Goal: Task Accomplishment & Management: Manage account settings

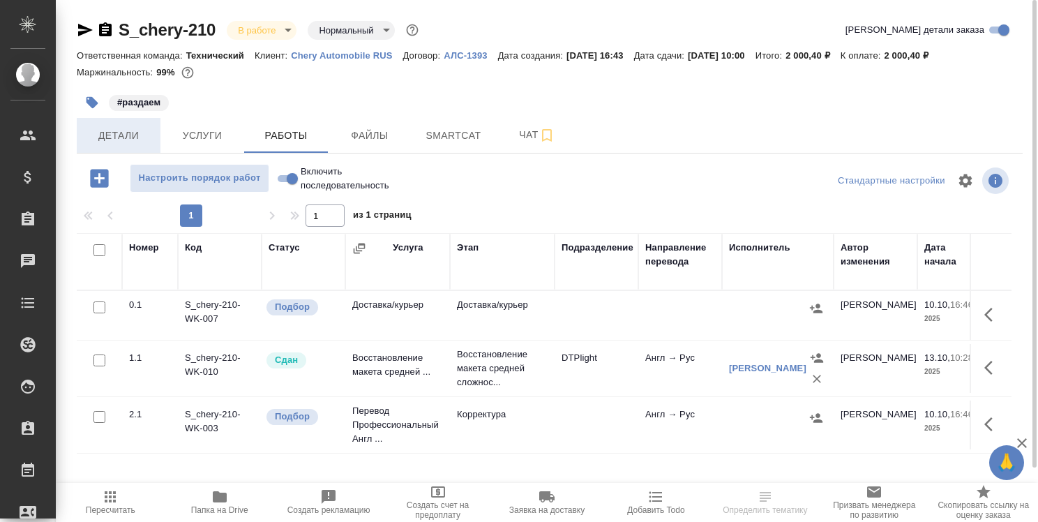
click at [111, 146] on button "Детали" at bounding box center [119, 135] width 84 height 35
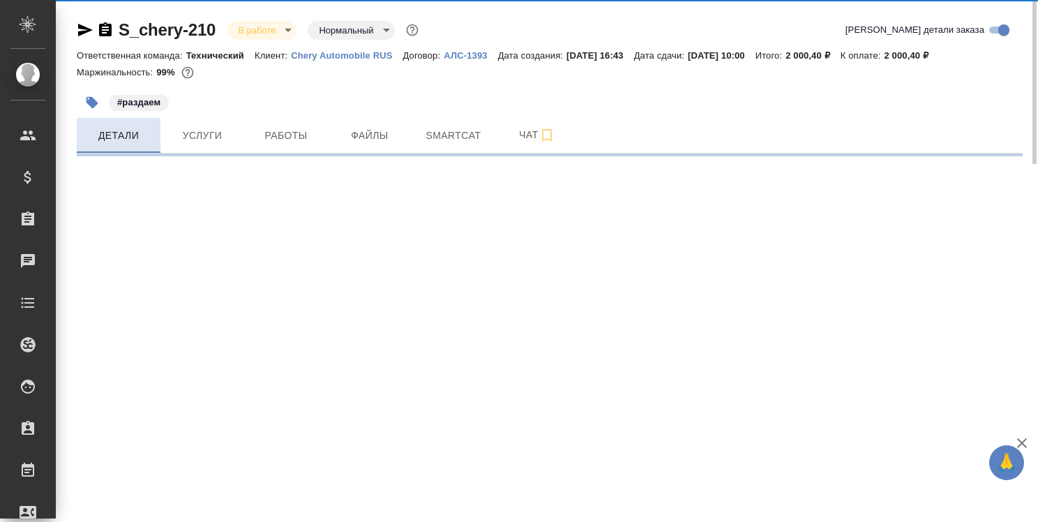
select select "RU"
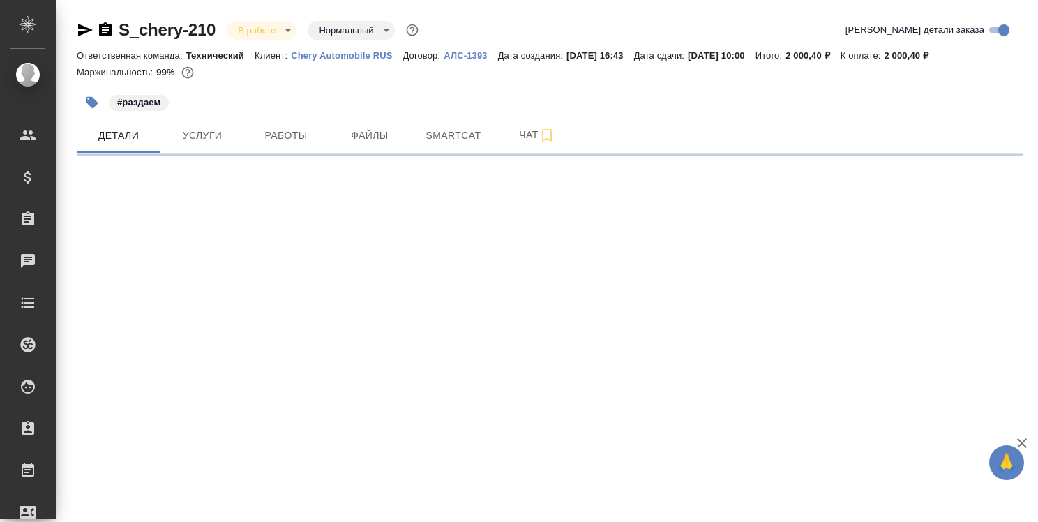
select select "RU"
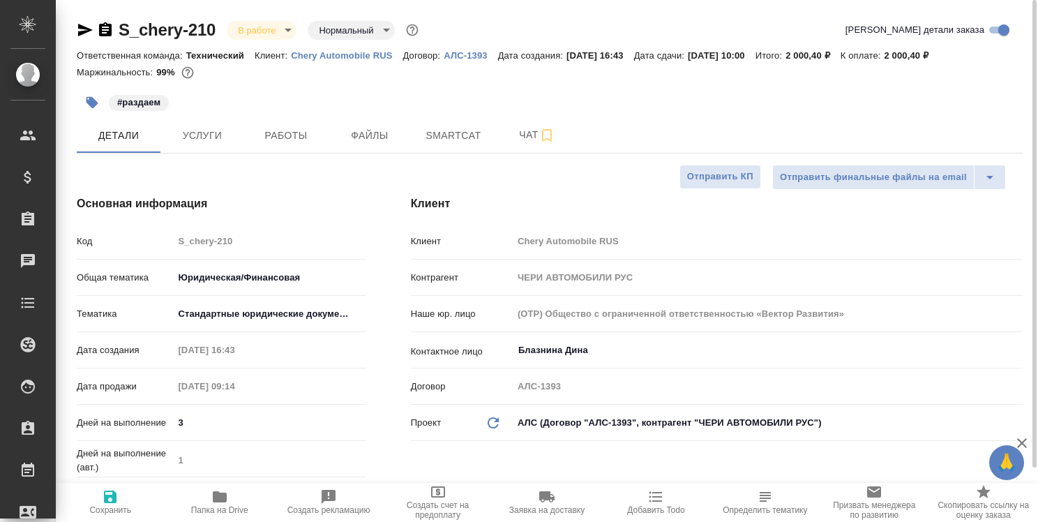
type textarea "x"
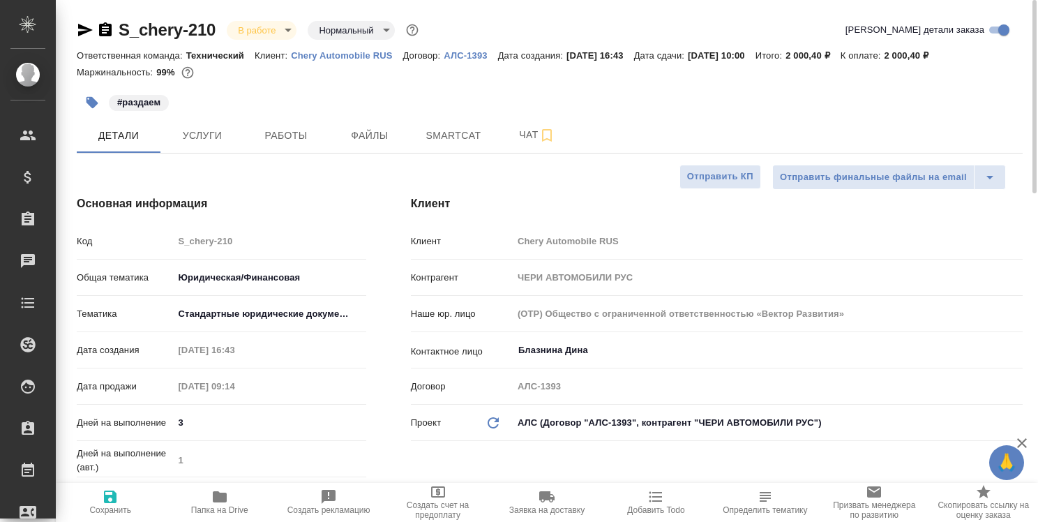
type textarea "x"
select select "RU"
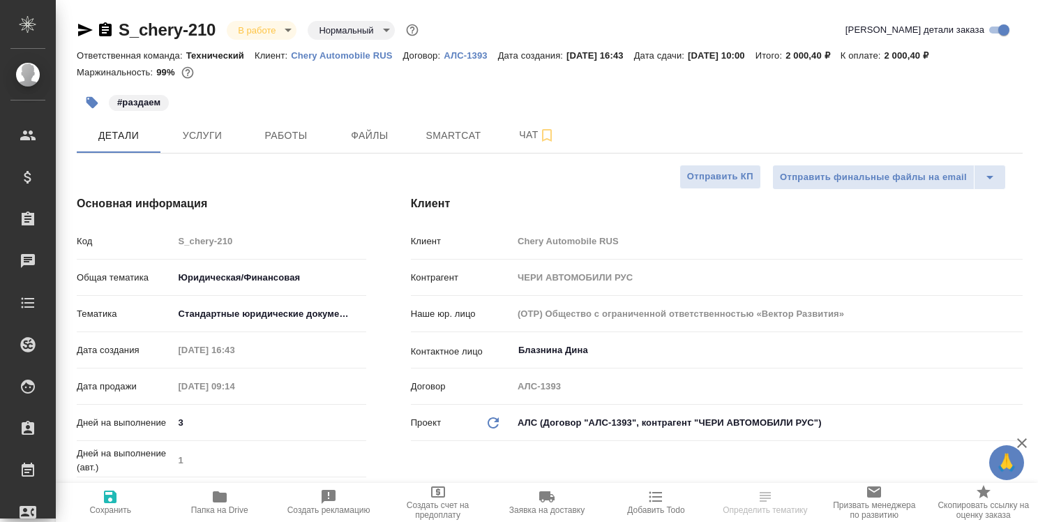
type input "Валеев Динар"
type input "Сеитов Павел"
click at [262, 133] on span "Работы" at bounding box center [285, 135] width 67 height 17
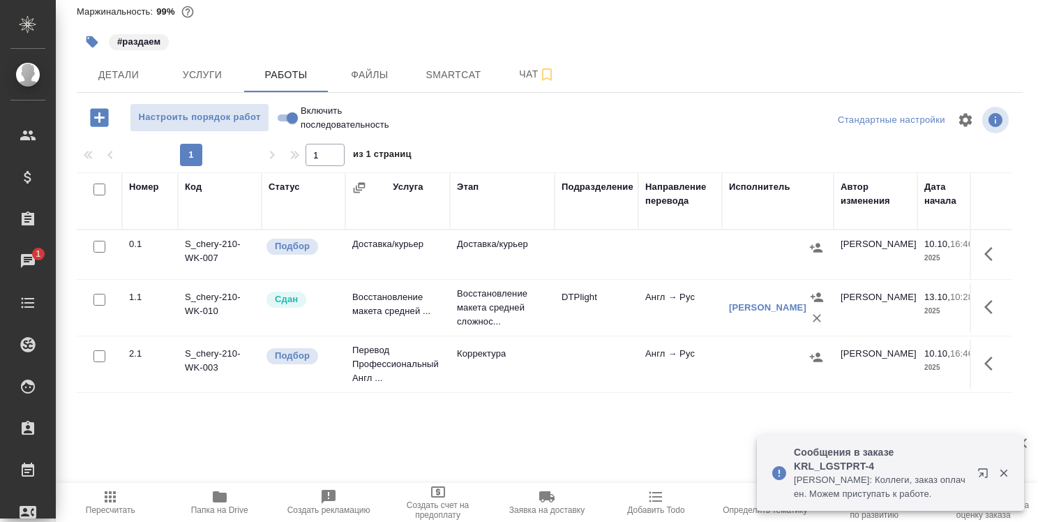
click at [836, 460] on p "Сообщения в заказе KRL_LGSTPRT-4" at bounding box center [881, 459] width 174 height 28
click at [807, 463] on p "Сообщения в заказе KRL_LGSTPRT-4" at bounding box center [881, 459] width 174 height 28
click at [979, 469] on icon "button" at bounding box center [982, 472] width 9 height 9
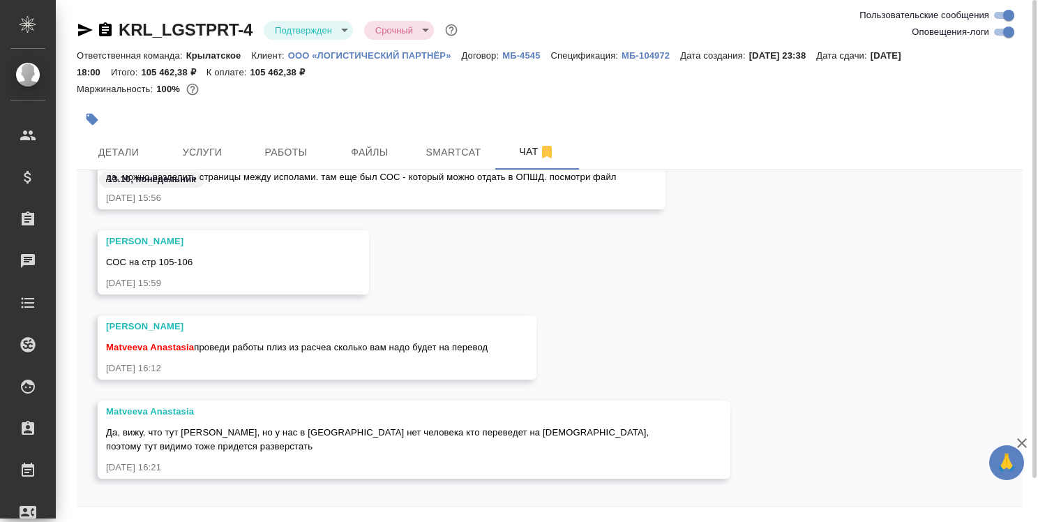
scroll to position [7450, 0]
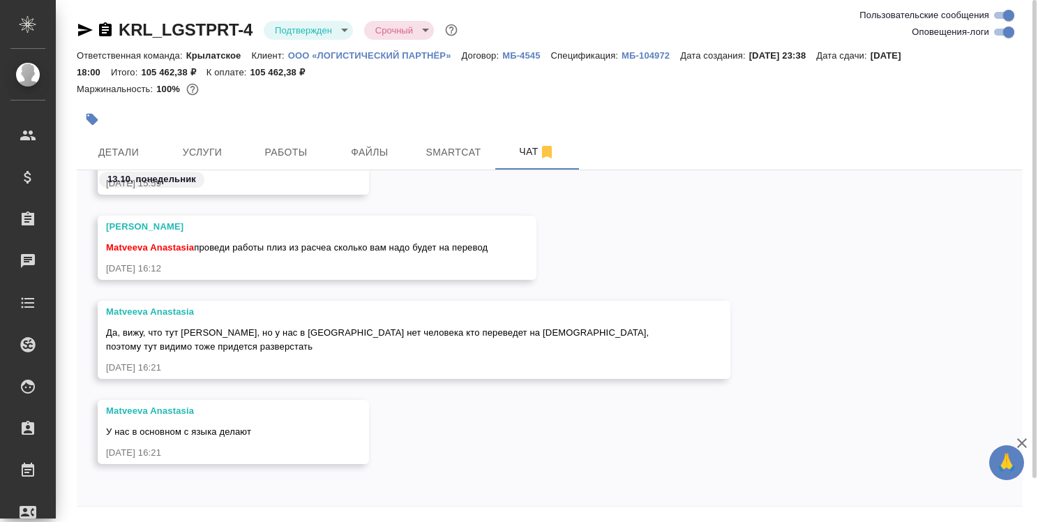
click at [79, 28] on icon "button" at bounding box center [85, 30] width 15 height 13
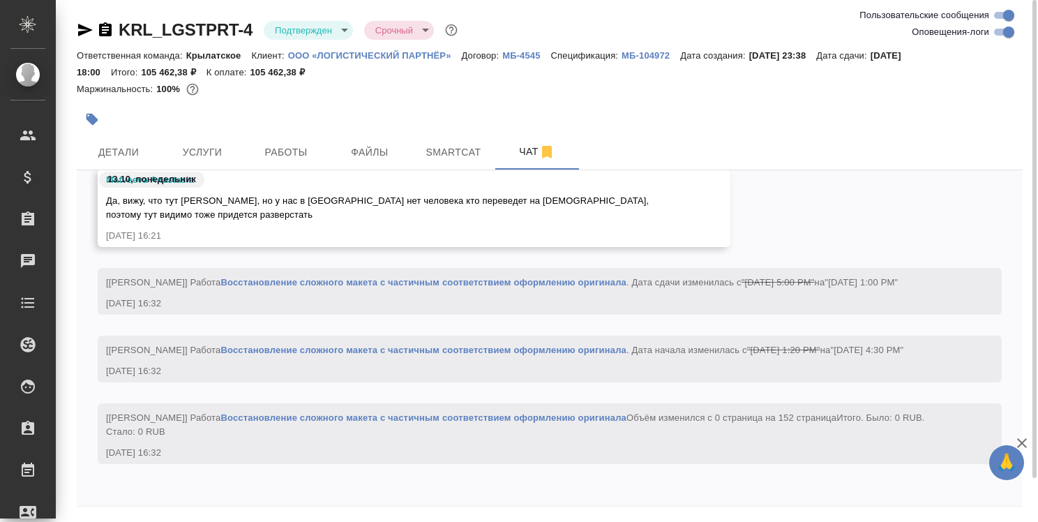
scroll to position [9748, 0]
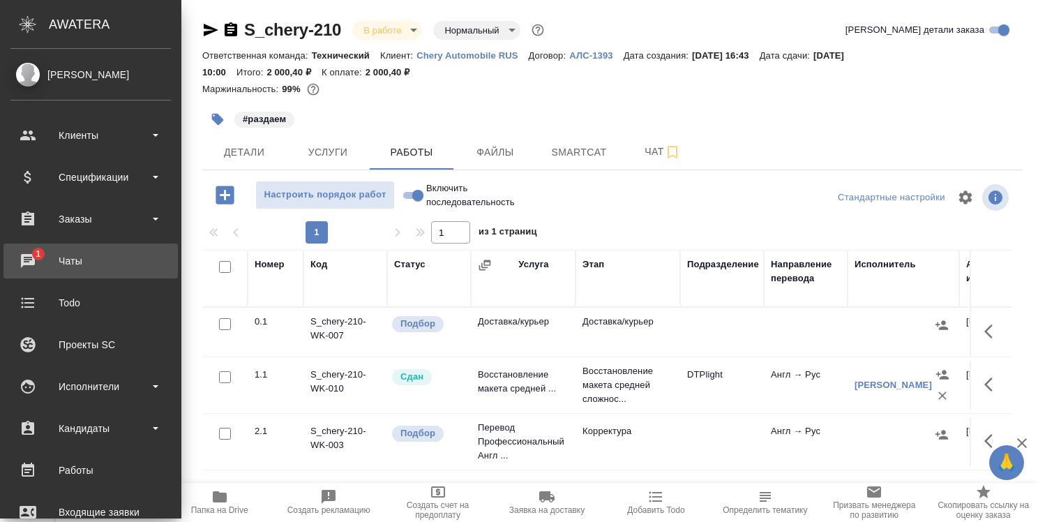
click at [39, 249] on span "1" at bounding box center [38, 254] width 22 height 14
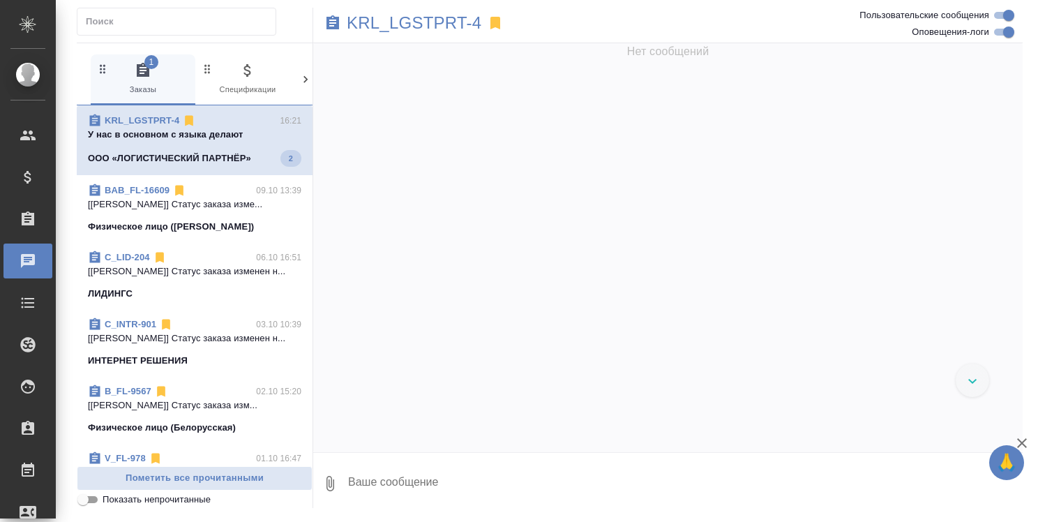
scroll to position [5338, 0]
